Goal: Task Accomplishment & Management: Manage account settings

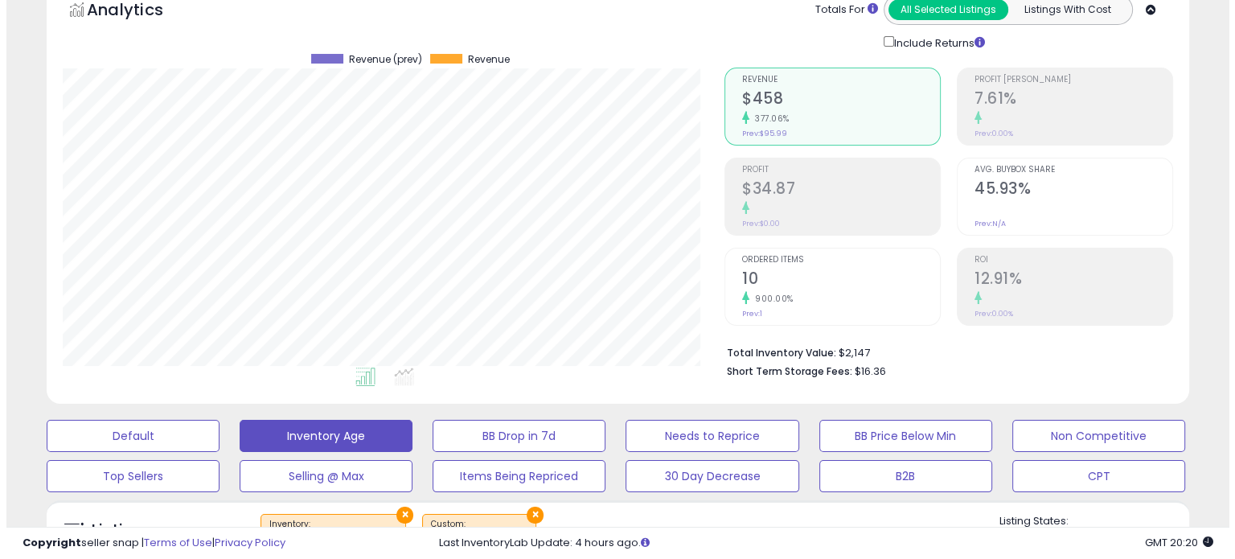
scroll to position [99, 0]
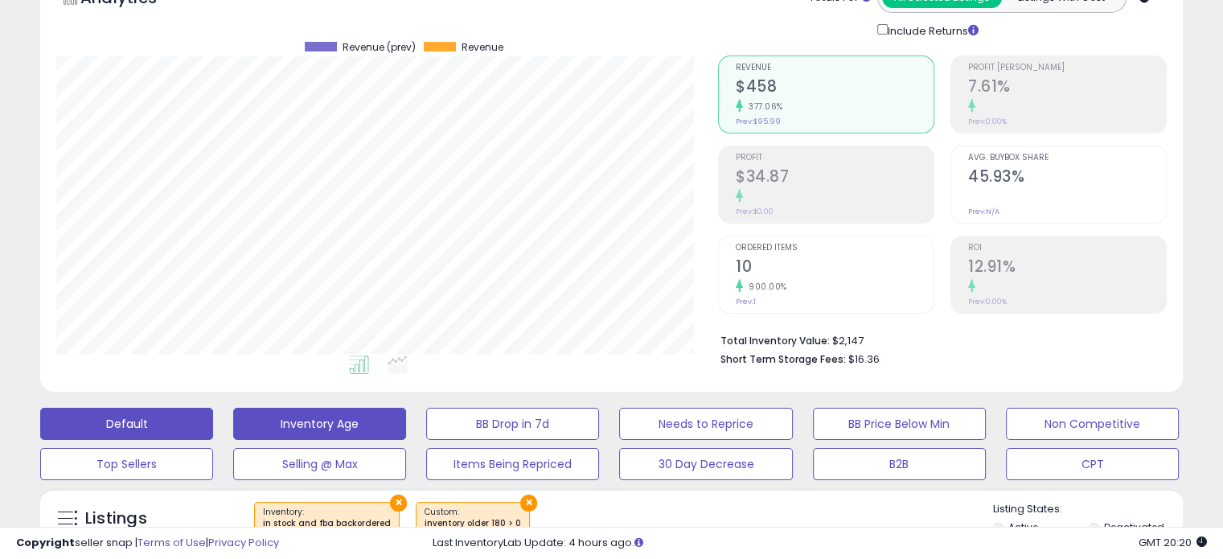
click at [129, 421] on button "Default" at bounding box center [126, 424] width 173 height 32
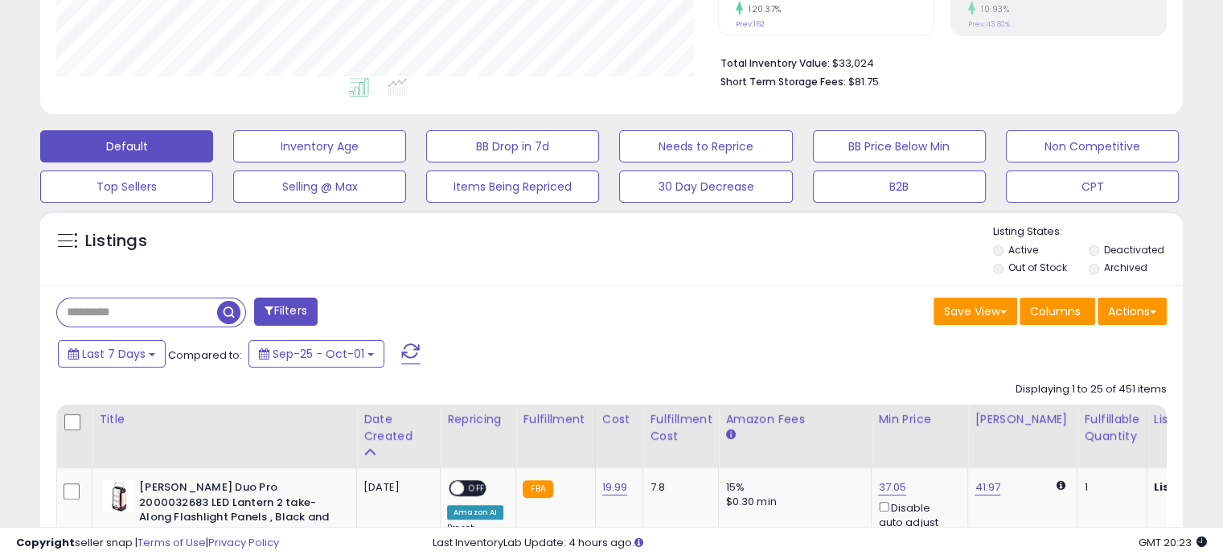
scroll to position [589, 0]
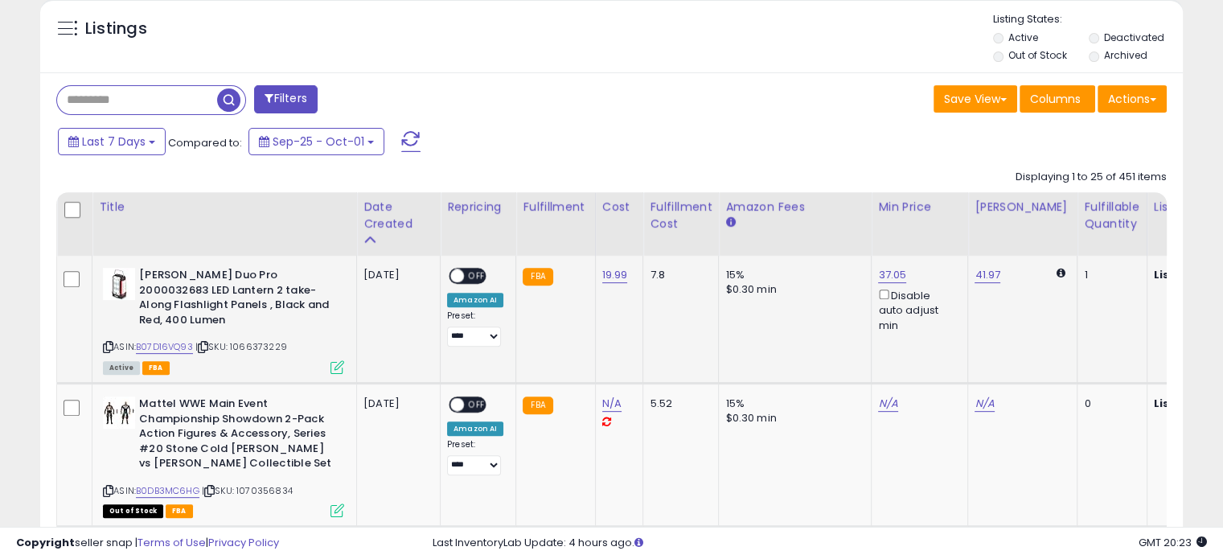
click at [478, 273] on span "OFF" at bounding box center [477, 276] width 26 height 14
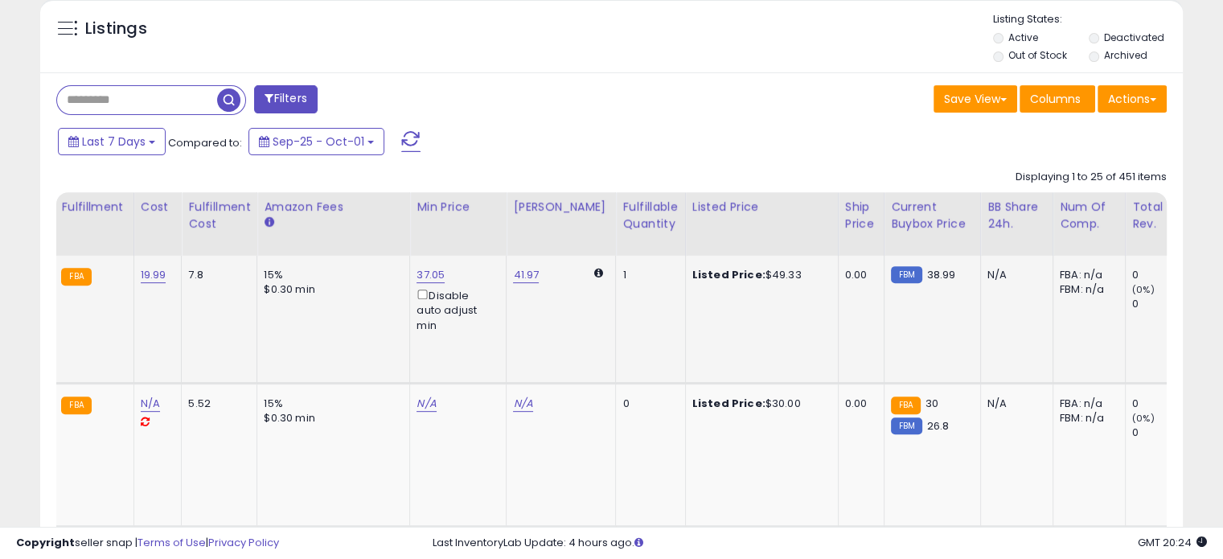
scroll to position [0, 462]
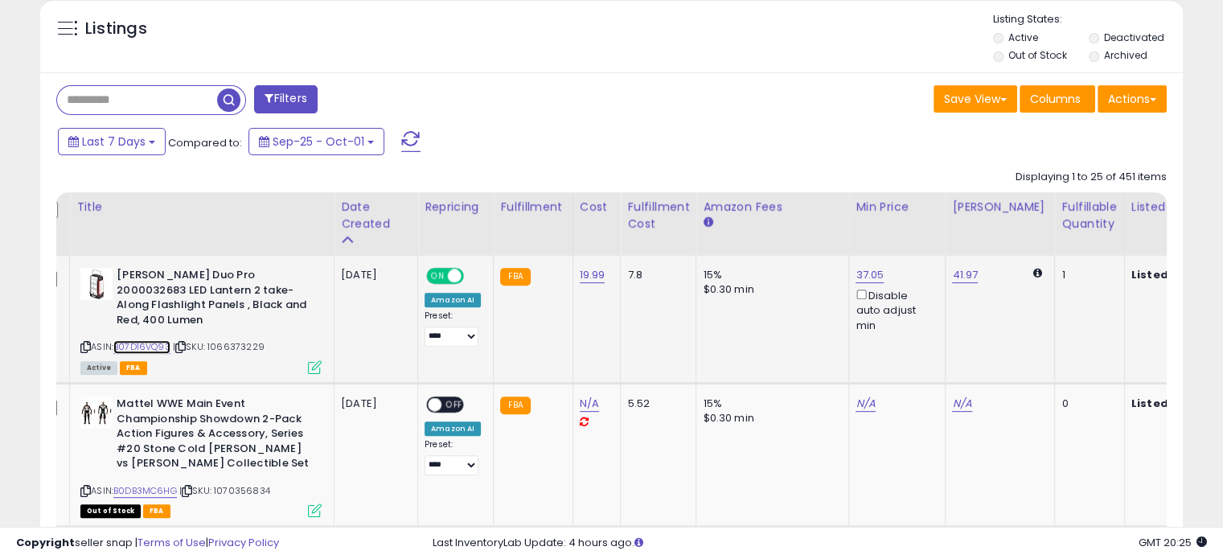
click at [144, 340] on link "B07D16VQ93" at bounding box center [141, 347] width 57 height 14
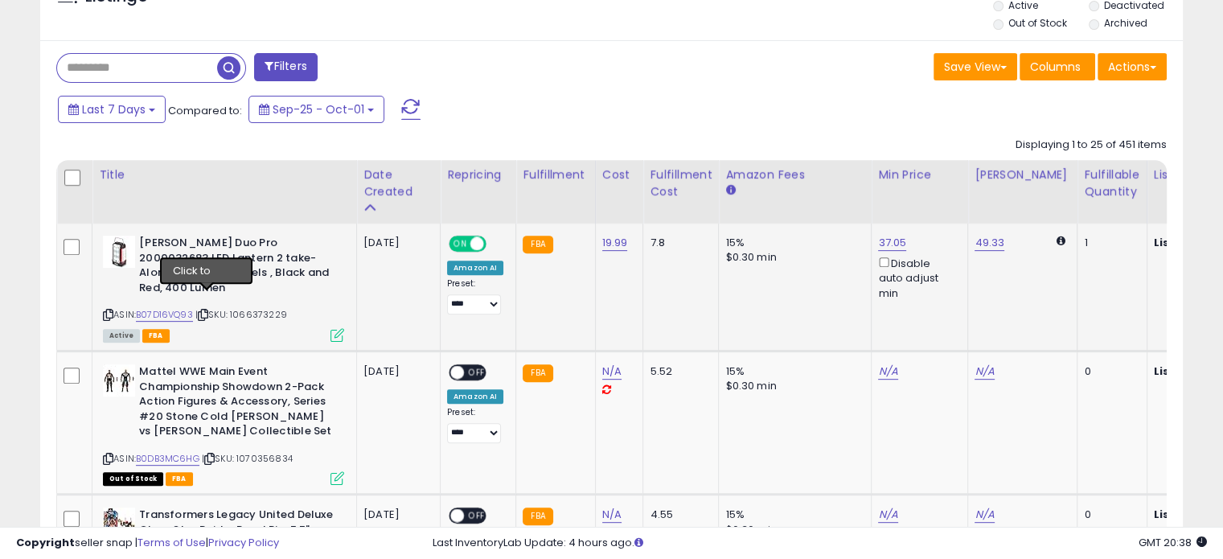
click at [208, 310] on icon at bounding box center [203, 314] width 10 height 9
